Goal: Information Seeking & Learning: Learn about a topic

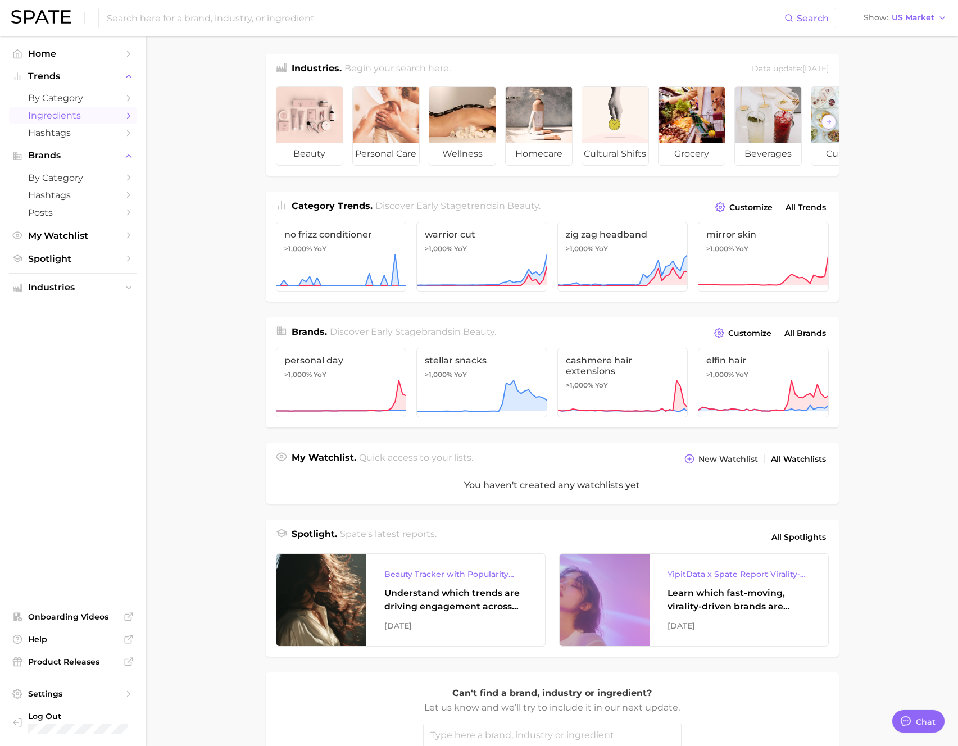
click at [120, 115] on link "Ingredients" at bounding box center [73, 115] width 128 height 17
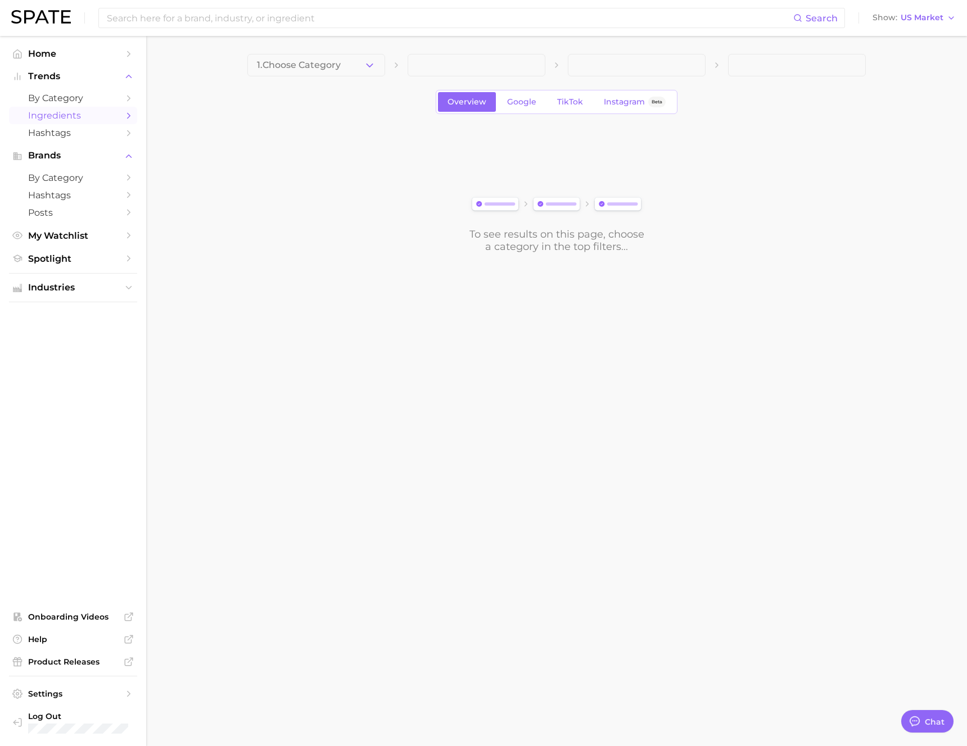
click at [297, 71] on button "1. Choose Category" at bounding box center [316, 65] width 138 height 22
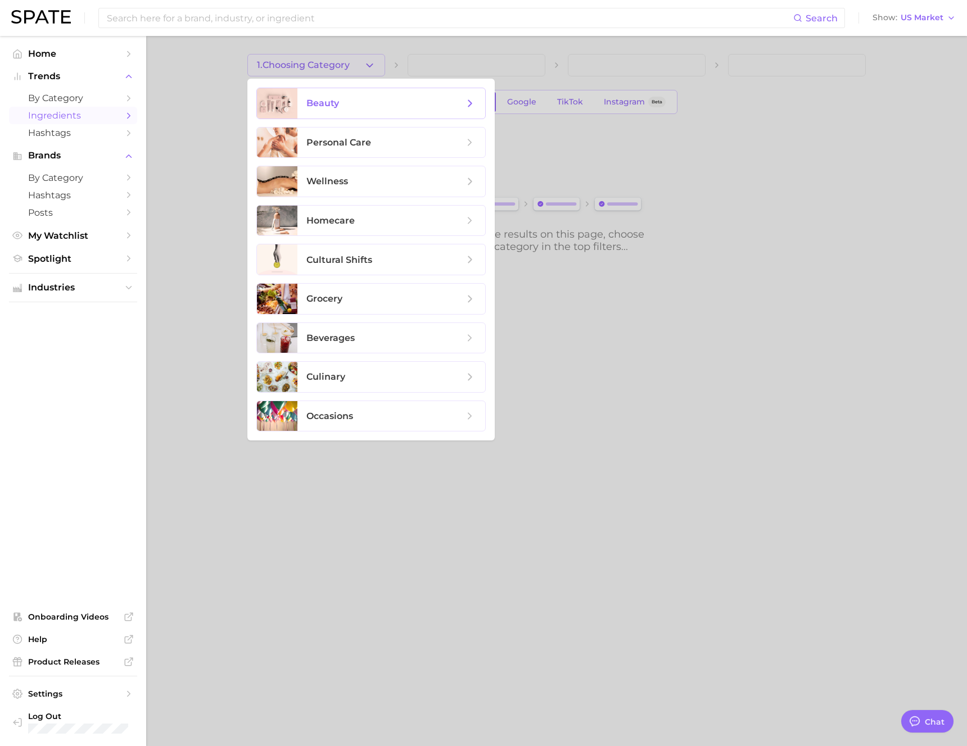
click at [364, 111] on span "beauty" at bounding box center [391, 103] width 188 height 30
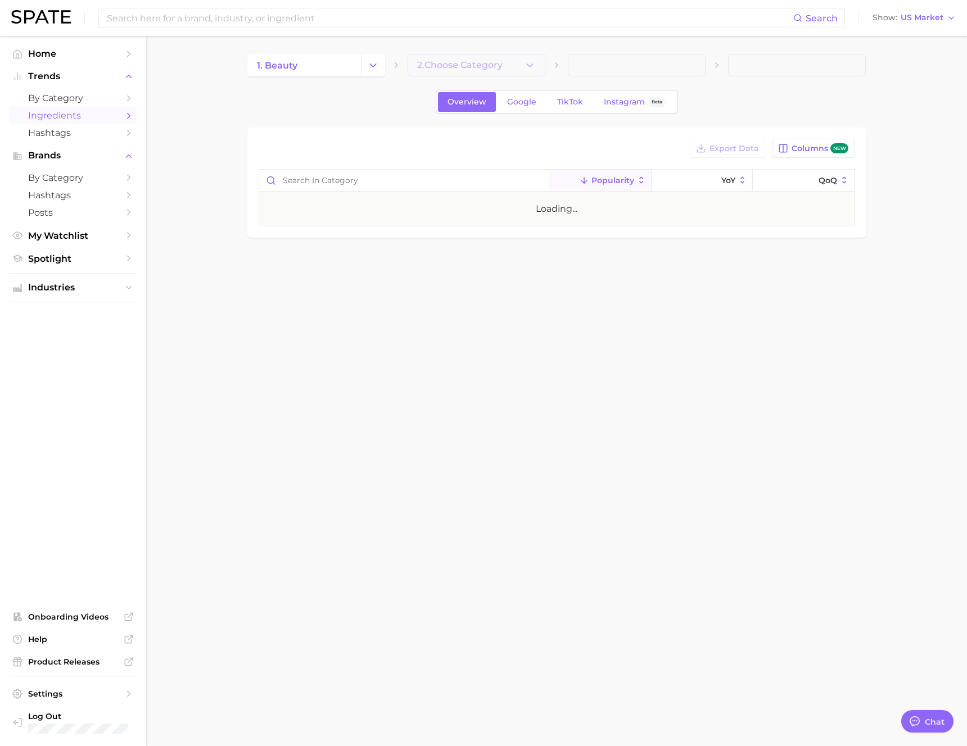
type textarea "x"
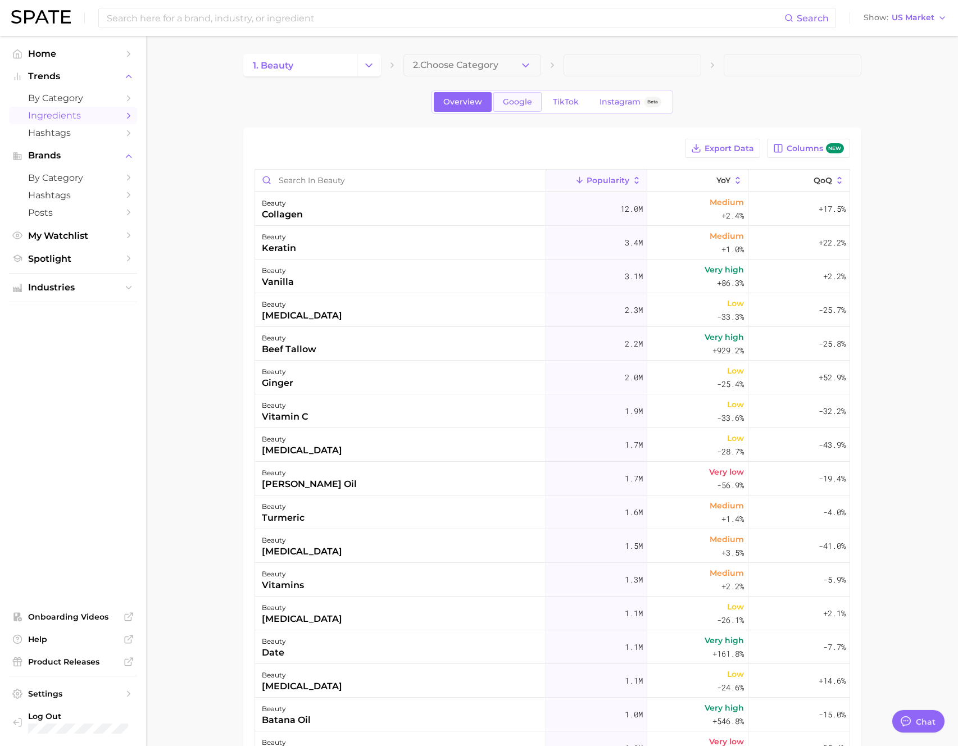
click at [506, 102] on span "Google" at bounding box center [517, 102] width 29 height 10
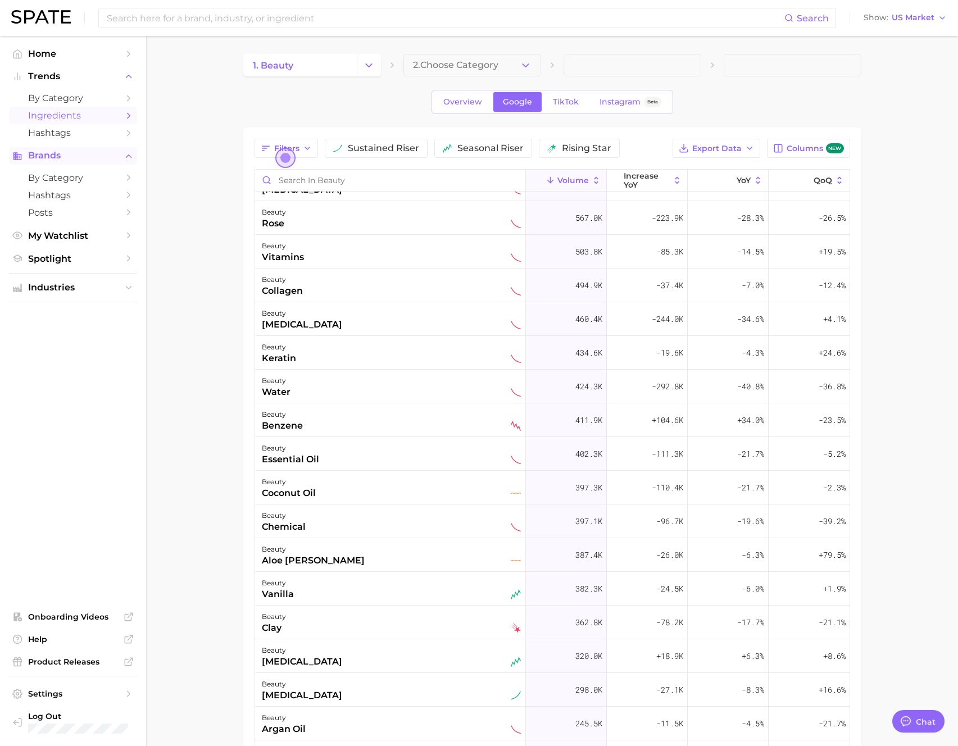
scroll to position [67, 0]
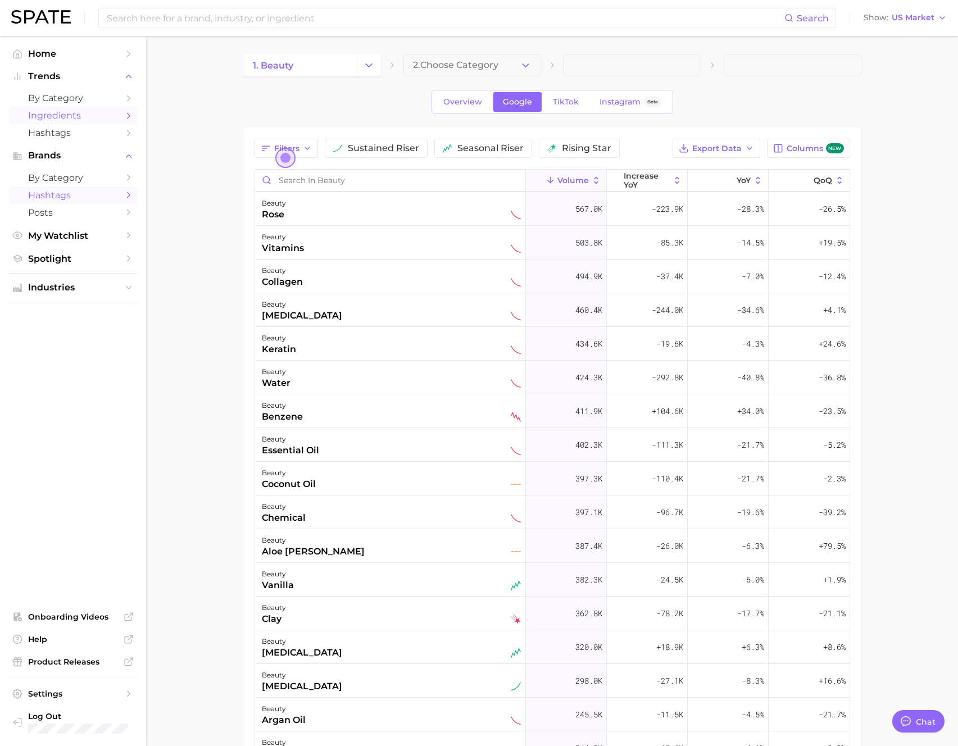
click at [67, 198] on span "Hashtags" at bounding box center [73, 195] width 90 height 11
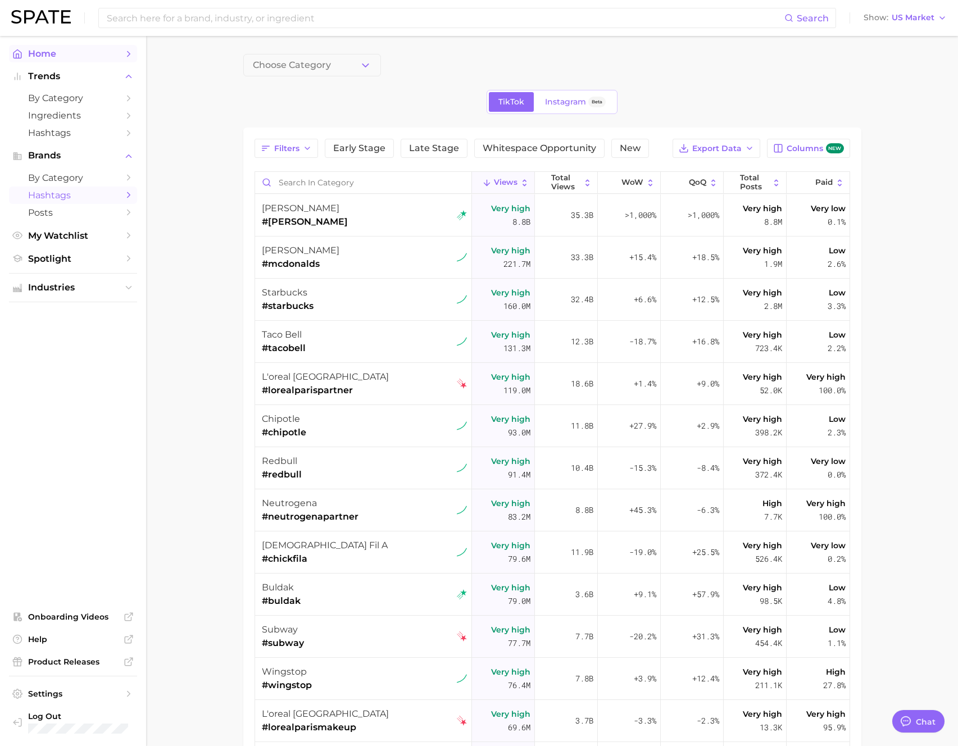
click at [55, 48] on span "Home" at bounding box center [73, 53] width 90 height 11
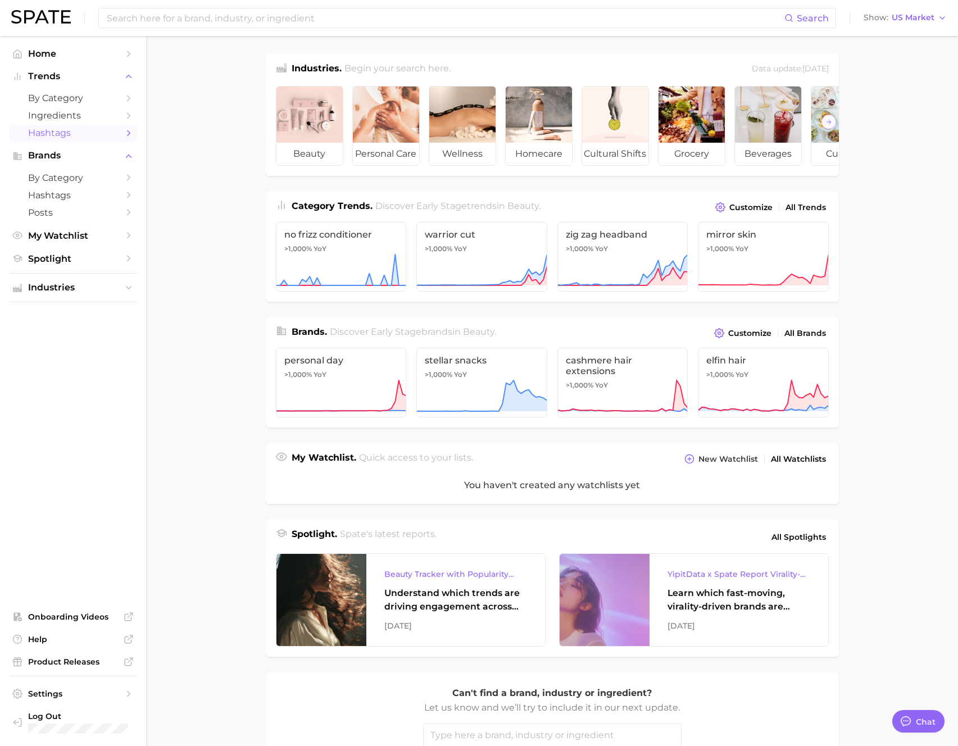
click at [67, 133] on span "Hashtags" at bounding box center [73, 133] width 90 height 11
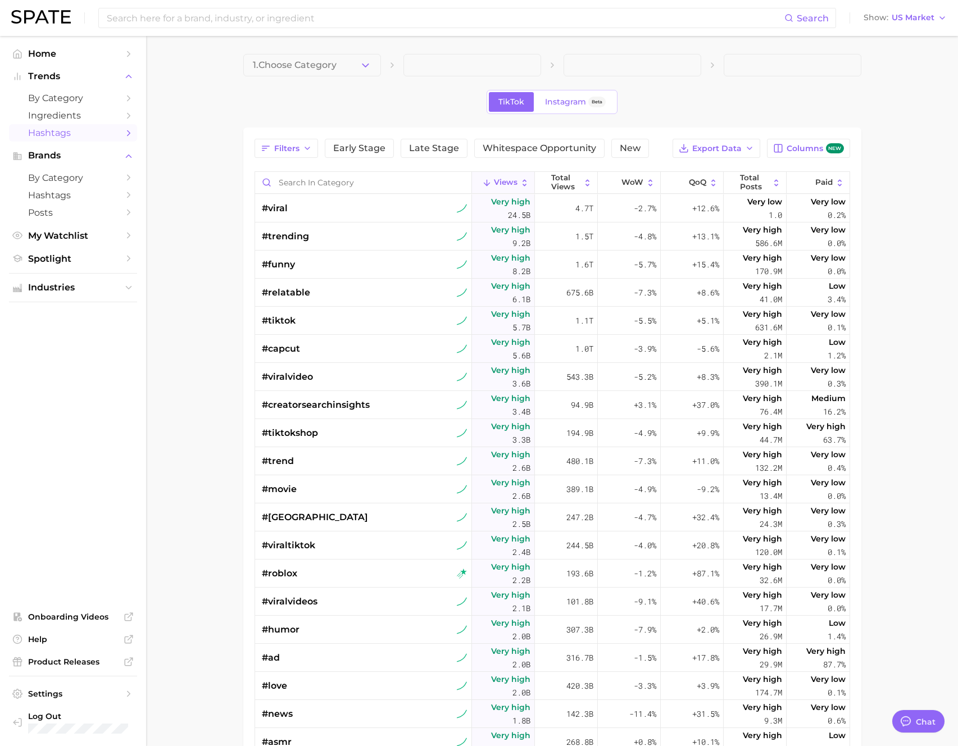
click at [369, 61] on icon "button" at bounding box center [366, 66] width 12 height 12
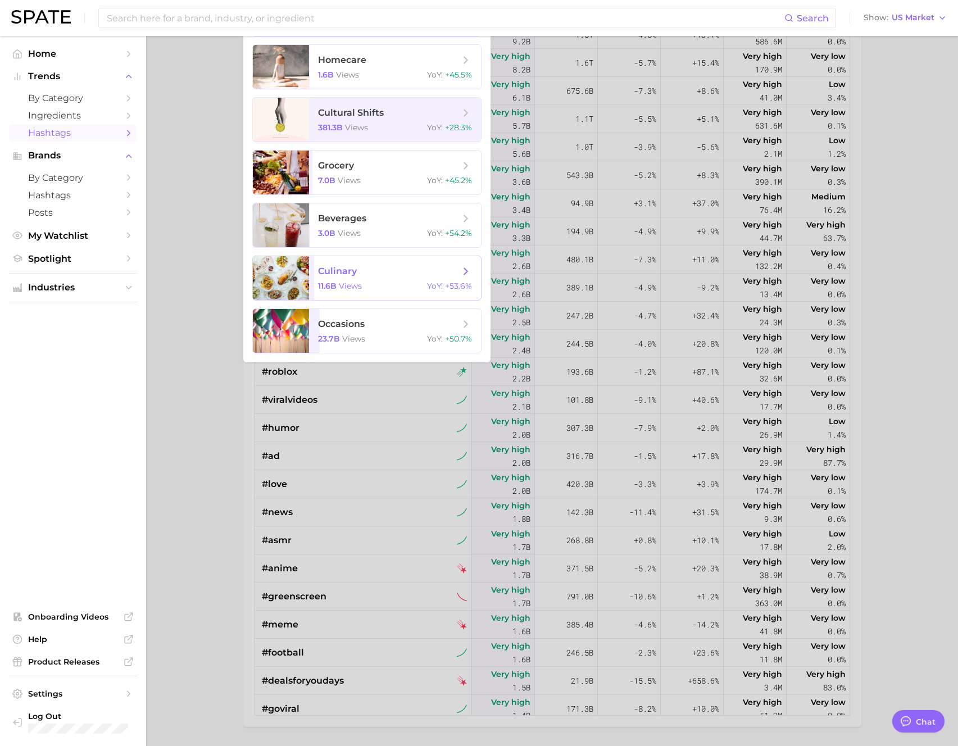
scroll to position [239, 0]
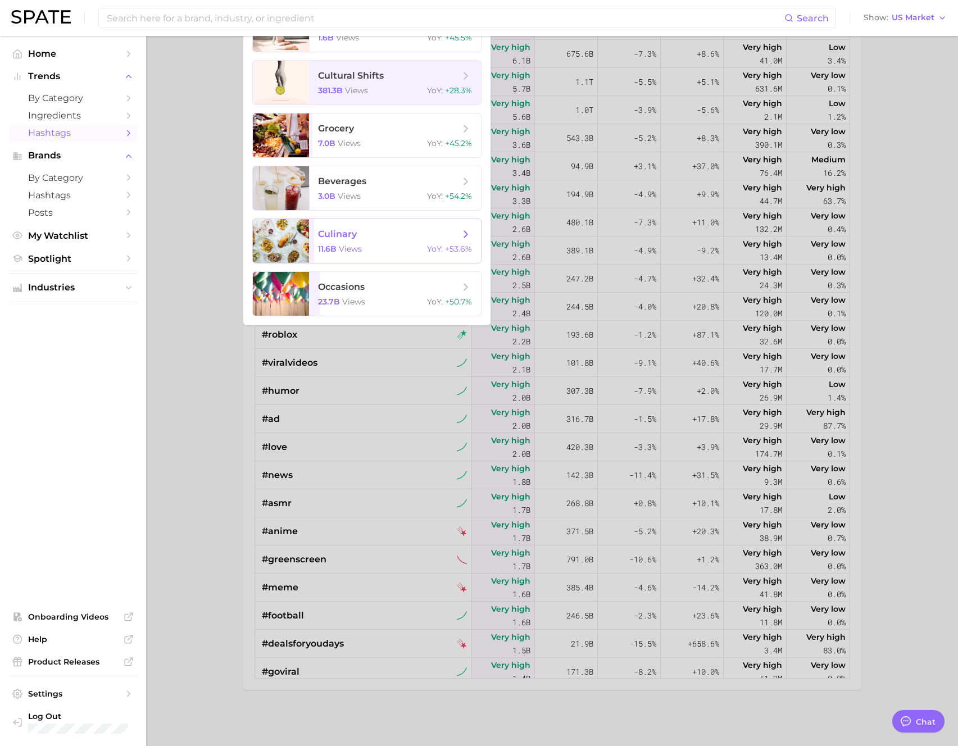
click at [360, 259] on span "culinary 11.6b views YoY : +53.6%" at bounding box center [395, 241] width 172 height 44
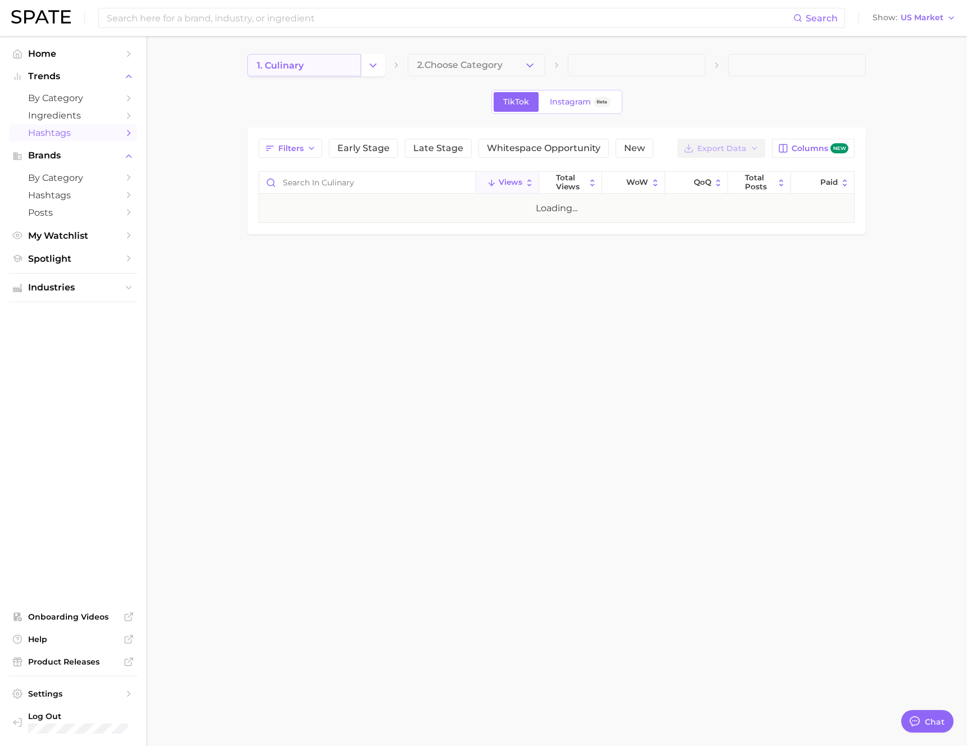
click at [322, 62] on link "1. culinary" at bounding box center [304, 65] width 114 height 22
click at [478, 73] on button "2. Choose Category" at bounding box center [476, 65] width 138 height 22
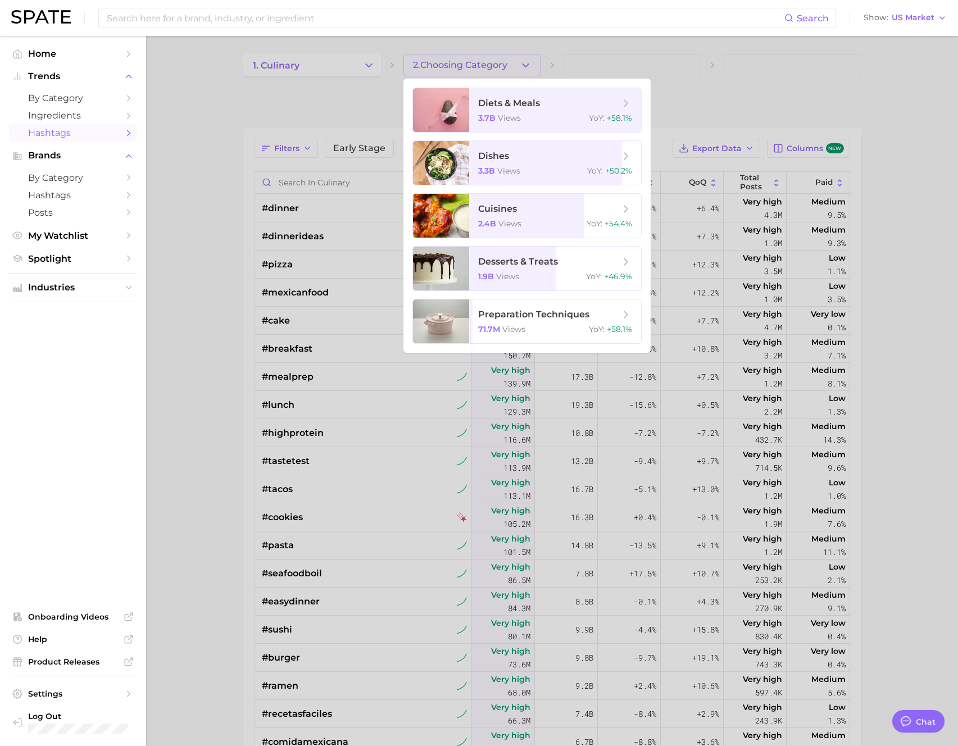
click at [337, 111] on div at bounding box center [479, 373] width 958 height 746
